Goal: Check status: Check status

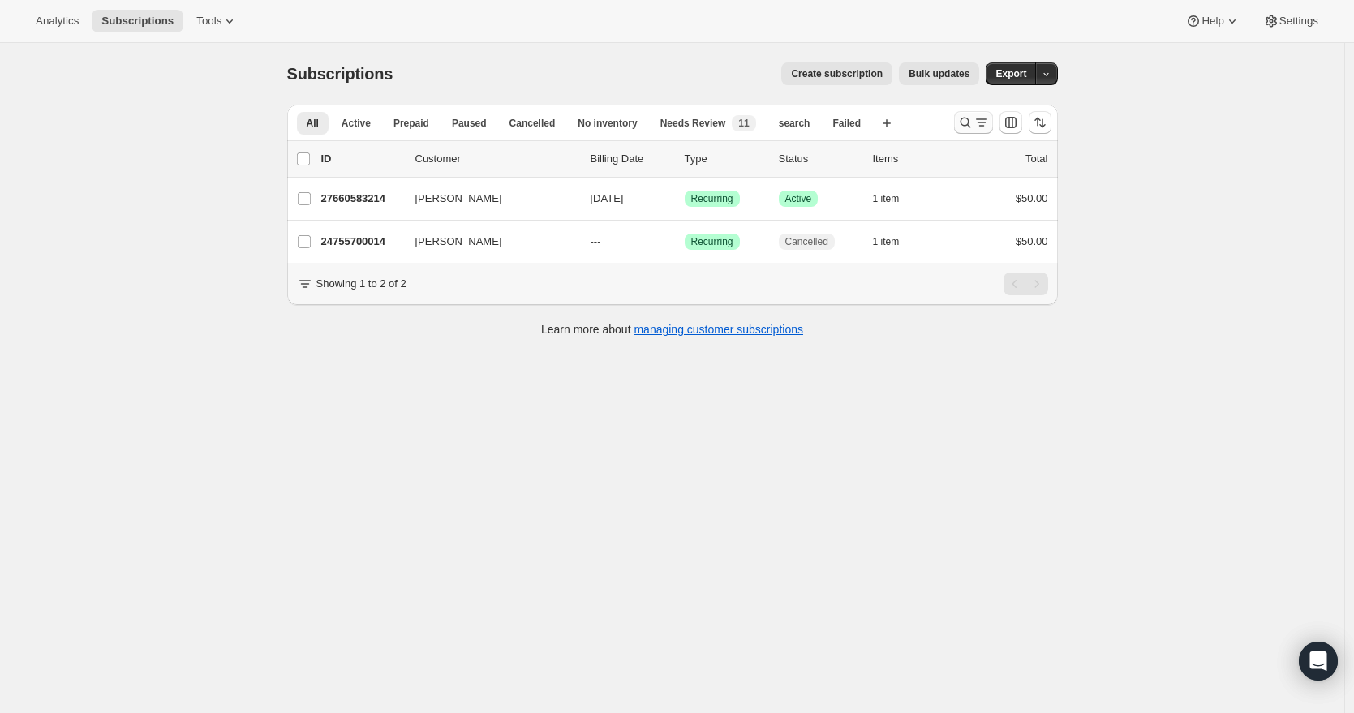
click at [966, 121] on icon "Search and filter results" at bounding box center [965, 122] width 16 height 16
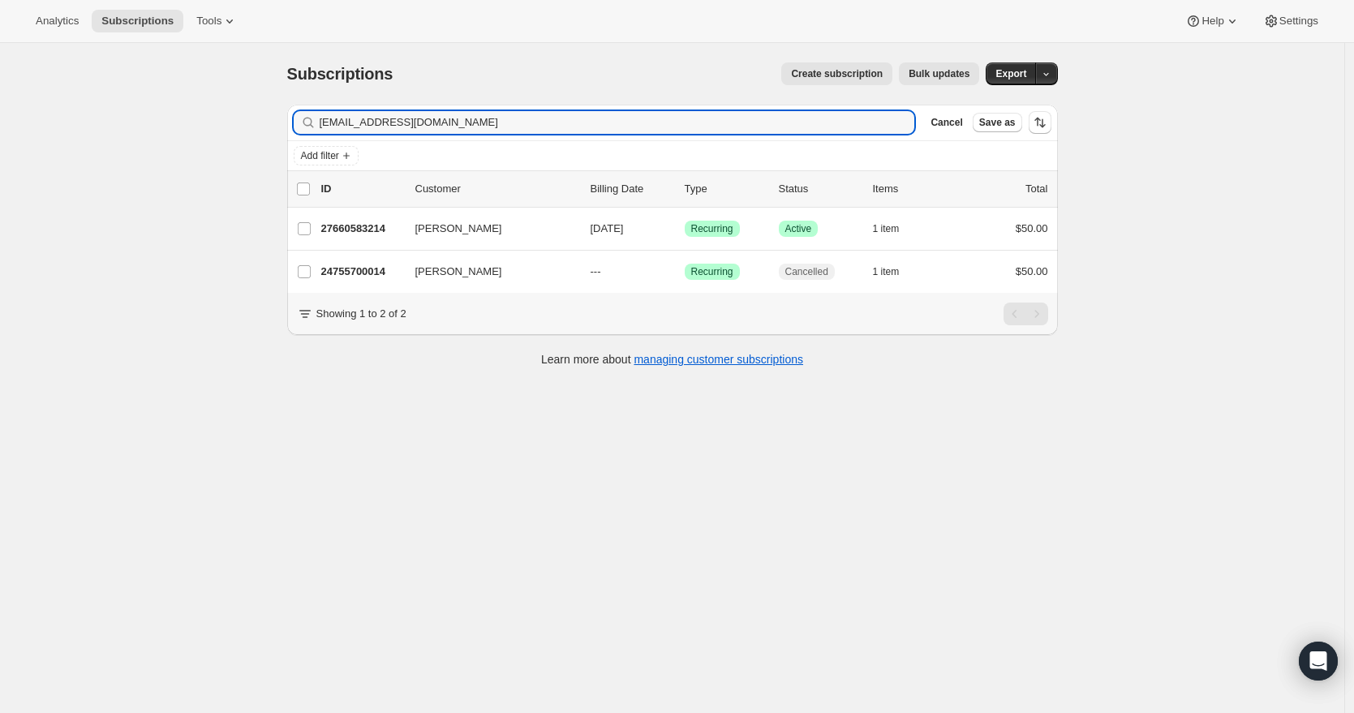
drag, startPoint x: 508, startPoint y: 127, endPoint x: 170, endPoint y: 127, distance: 338.4
click at [170, 127] on div "Subscriptions. This page is ready Subscriptions Create subscription Bulk update…" at bounding box center [672, 399] width 1345 height 713
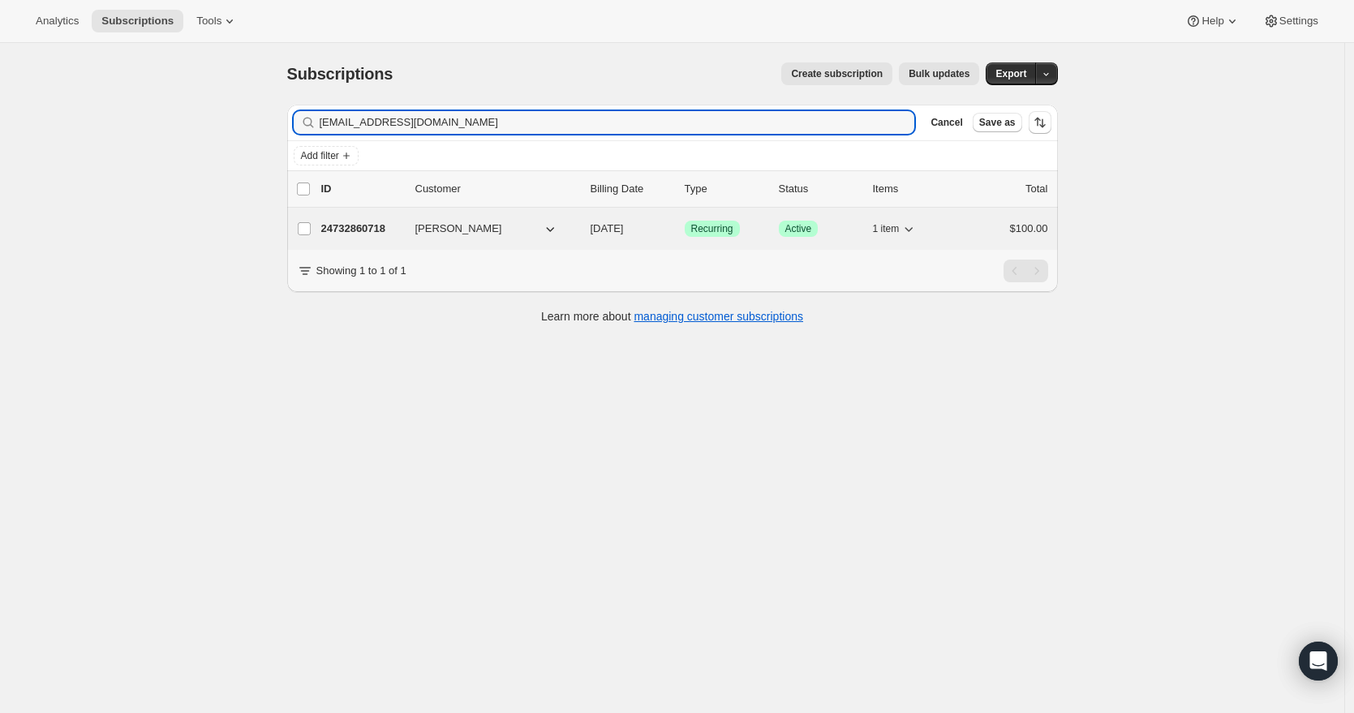
type input "[EMAIL_ADDRESS][DOMAIN_NAME]"
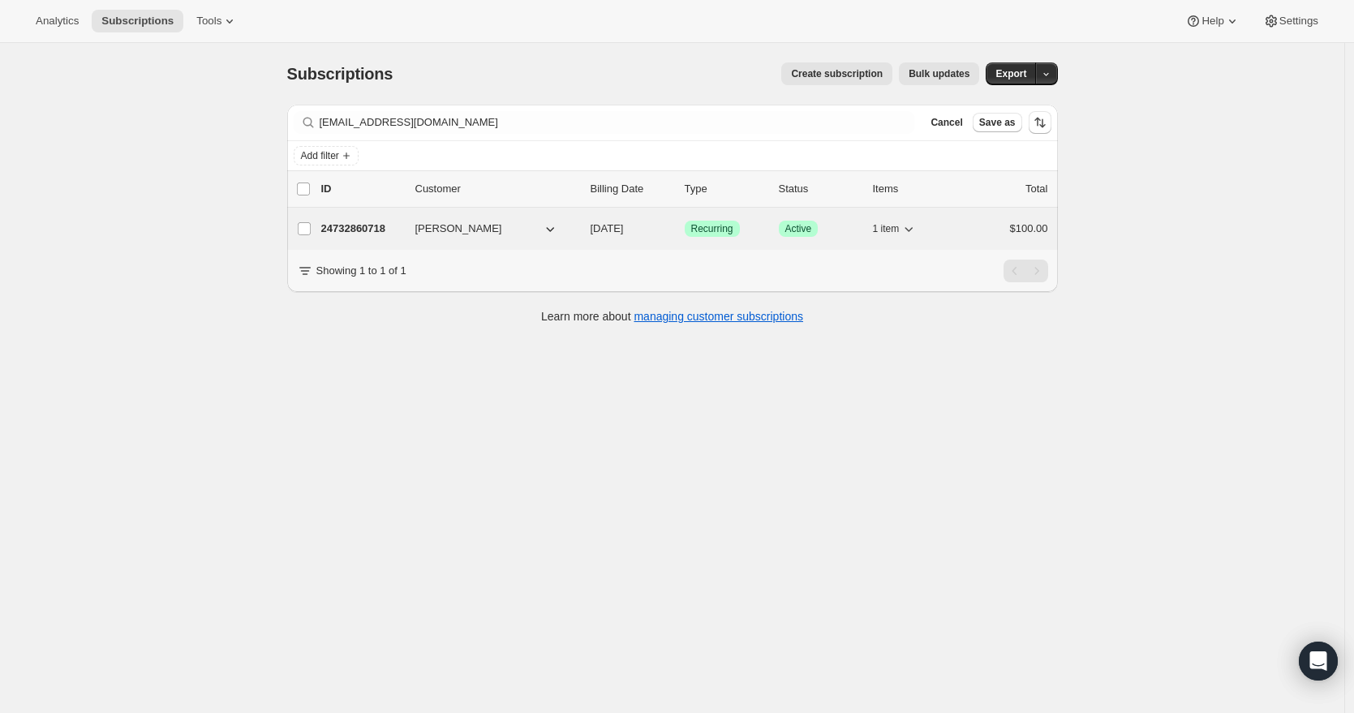
click at [444, 226] on span "[PERSON_NAME]" at bounding box center [458, 229] width 87 height 16
click at [349, 229] on p "24732860718" at bounding box center [361, 229] width 81 height 16
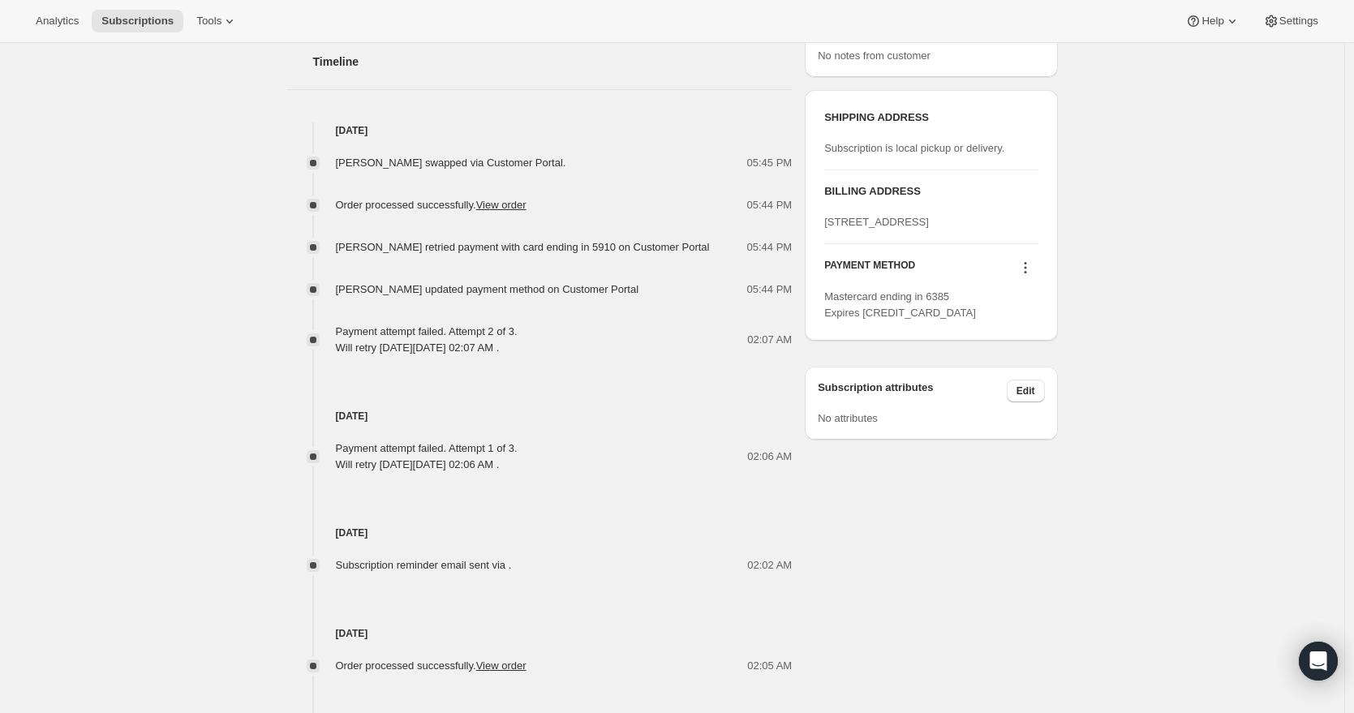
scroll to position [597, 0]
